Goal: Check status: Check status

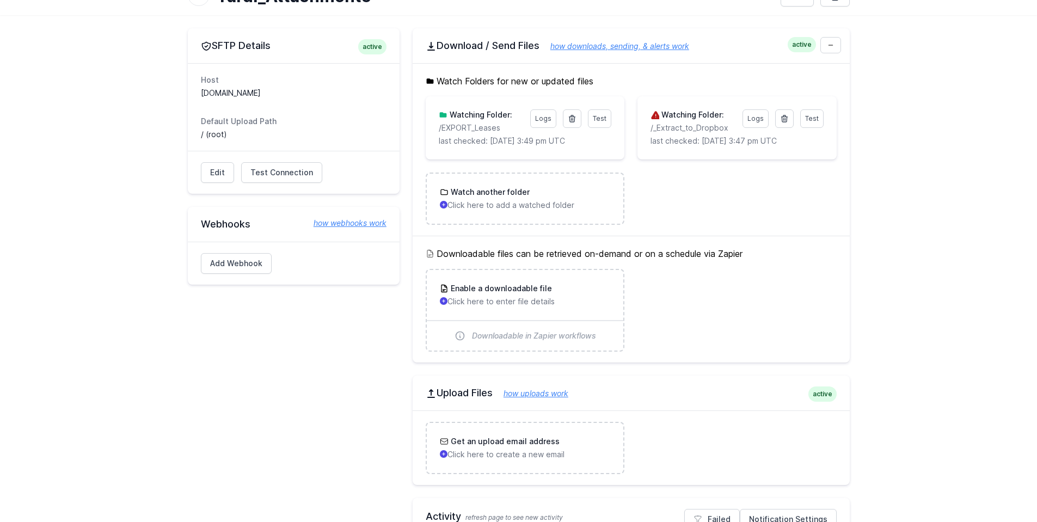
scroll to position [327, 0]
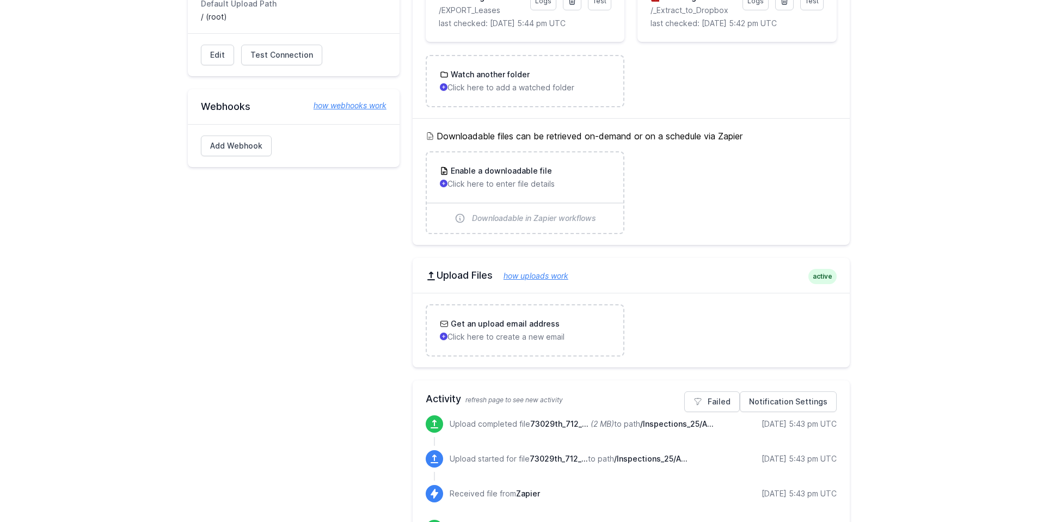
scroll to position [54, 0]
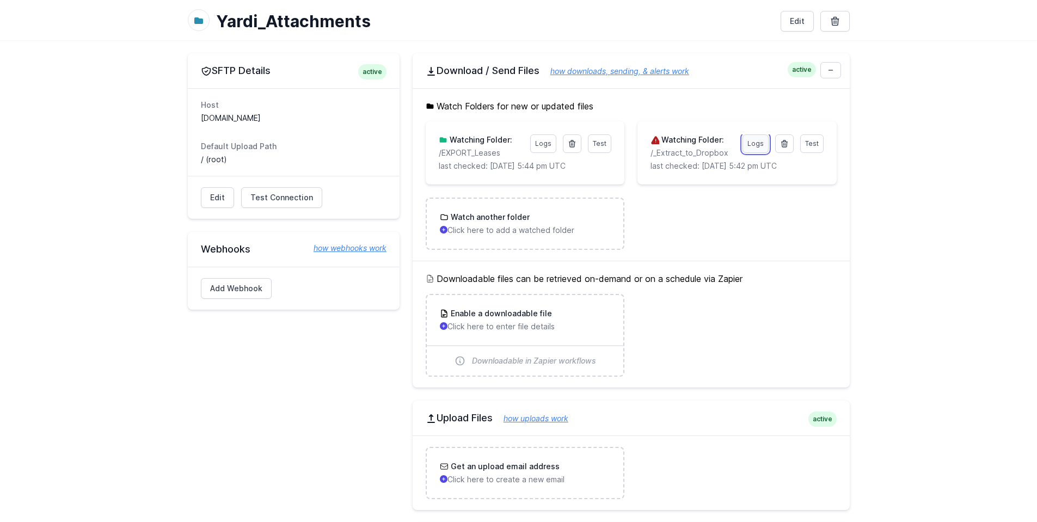
click at [756, 145] on link "Logs" at bounding box center [756, 143] width 26 height 19
click at [673, 173] on div "Test Logs This folder contains files larger than your plan allows. EasyFTP will…" at bounding box center [737, 152] width 199 height 63
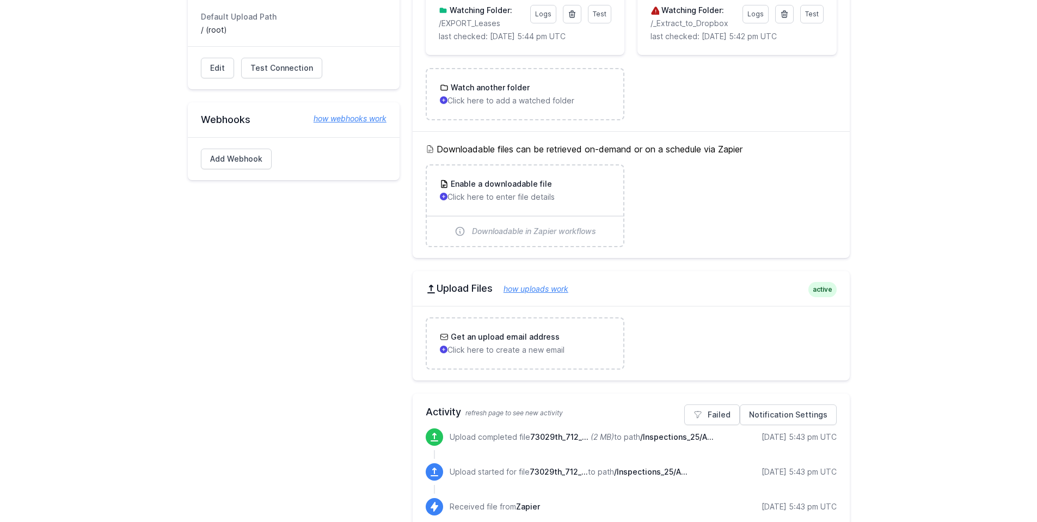
scroll to position [218, 0]
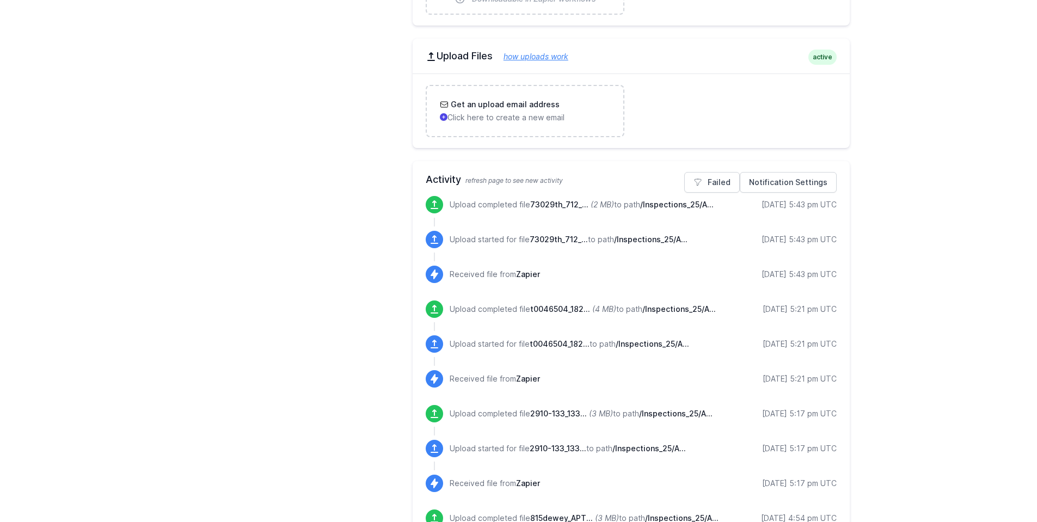
scroll to position [436, 0]
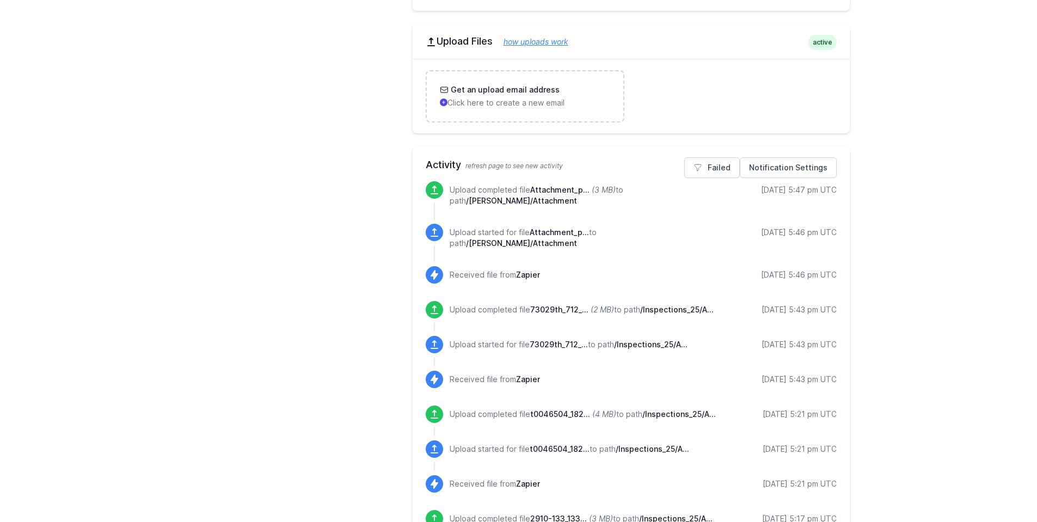
scroll to position [436, 0]
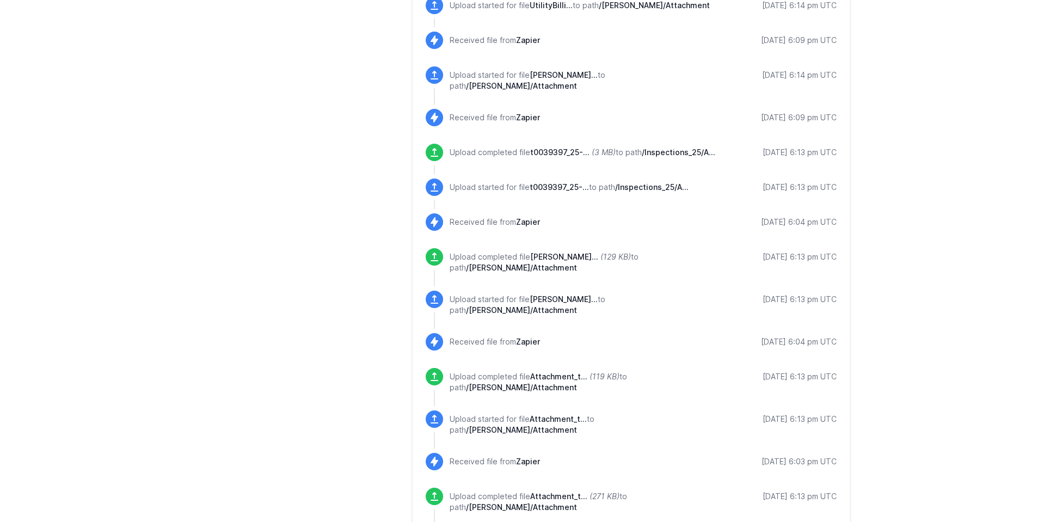
scroll to position [617, 0]
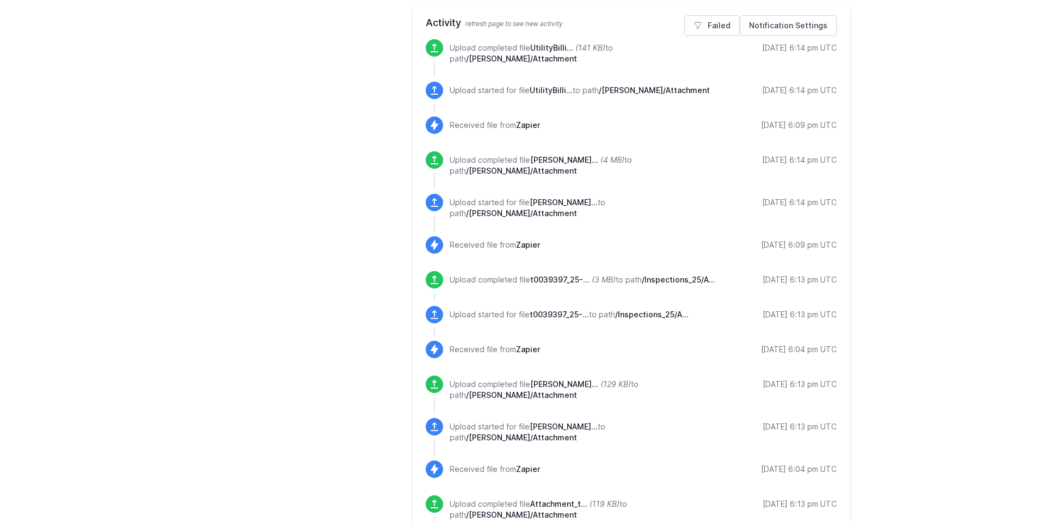
scroll to position [708, 0]
